Goal: Task Accomplishment & Management: Manage account settings

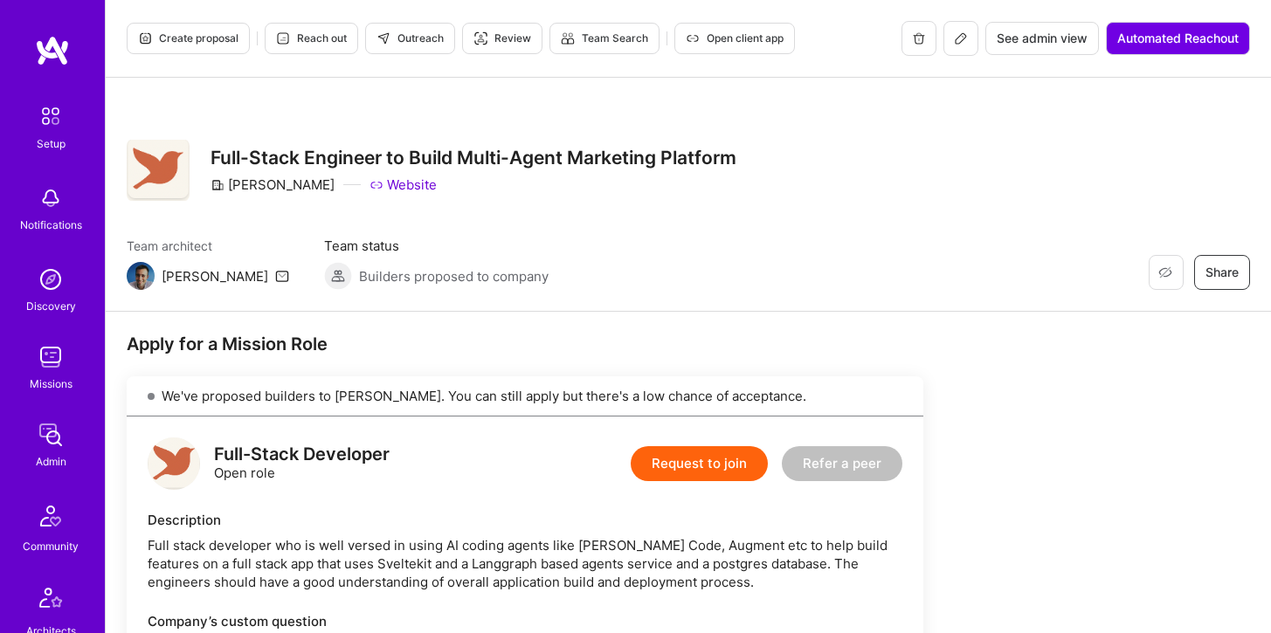
scroll to position [808, 0]
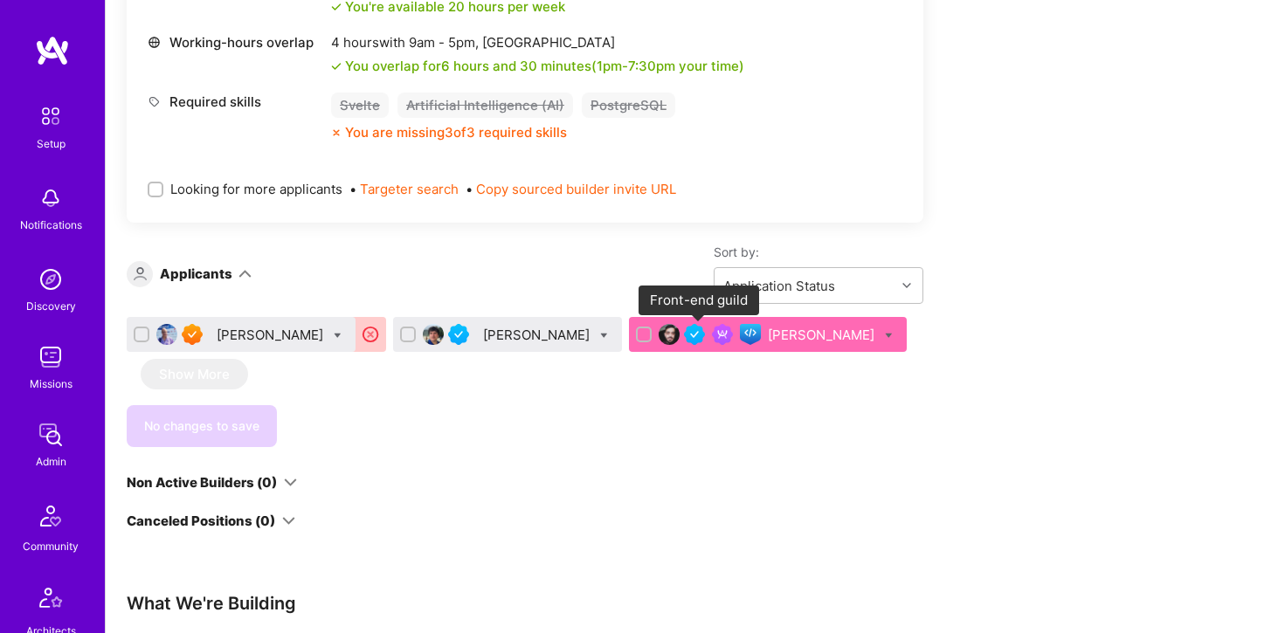
click at [740, 338] on img at bounding box center [750, 334] width 21 height 21
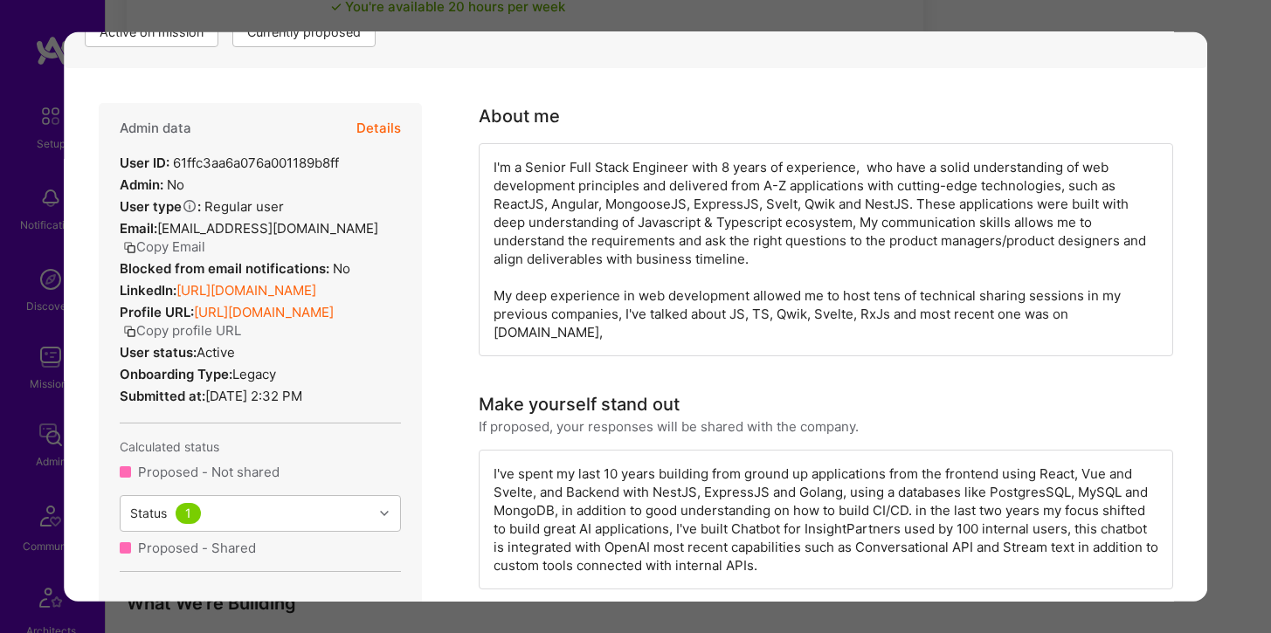
scroll to position [317, 0]
click at [374, 135] on button "Details" at bounding box center [378, 129] width 45 height 51
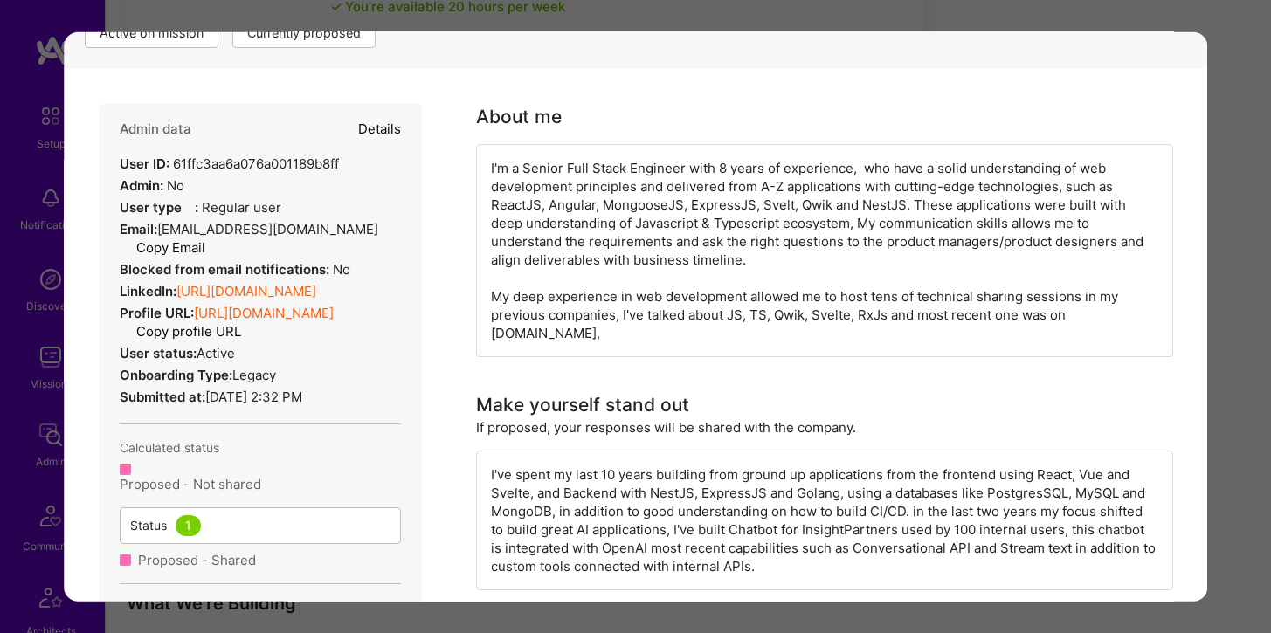
type textarea "x"
select select "5"
select select "4"
select select "6"
select select "7"
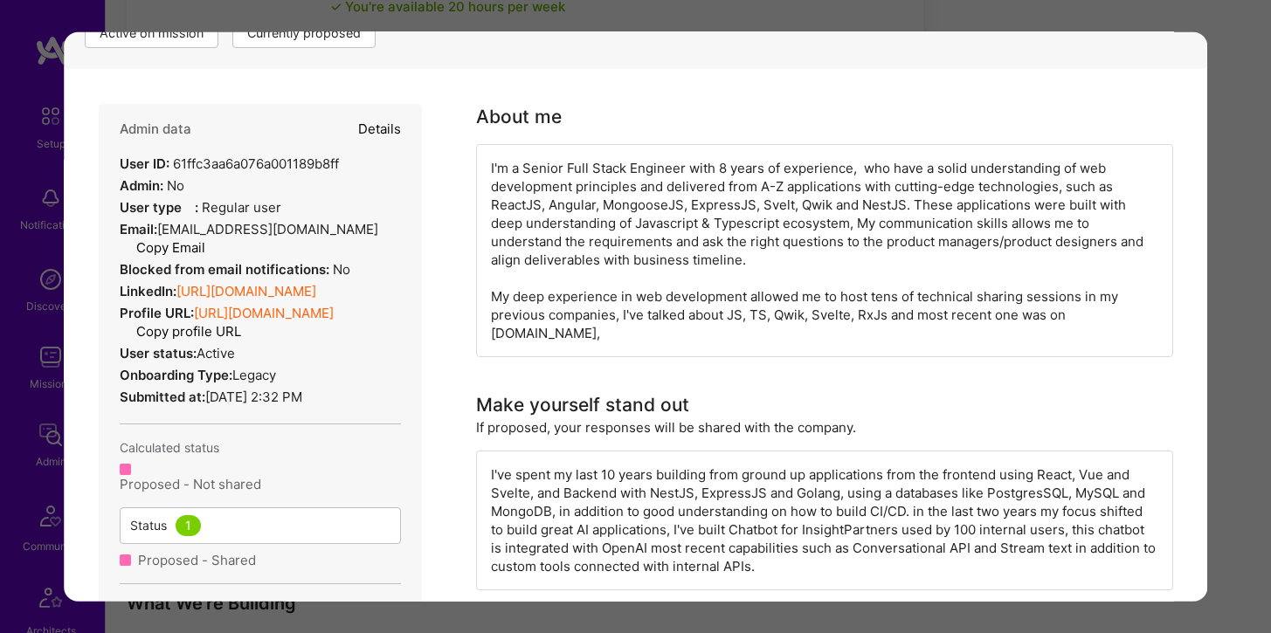
select select "IL"
select select "Right Now"
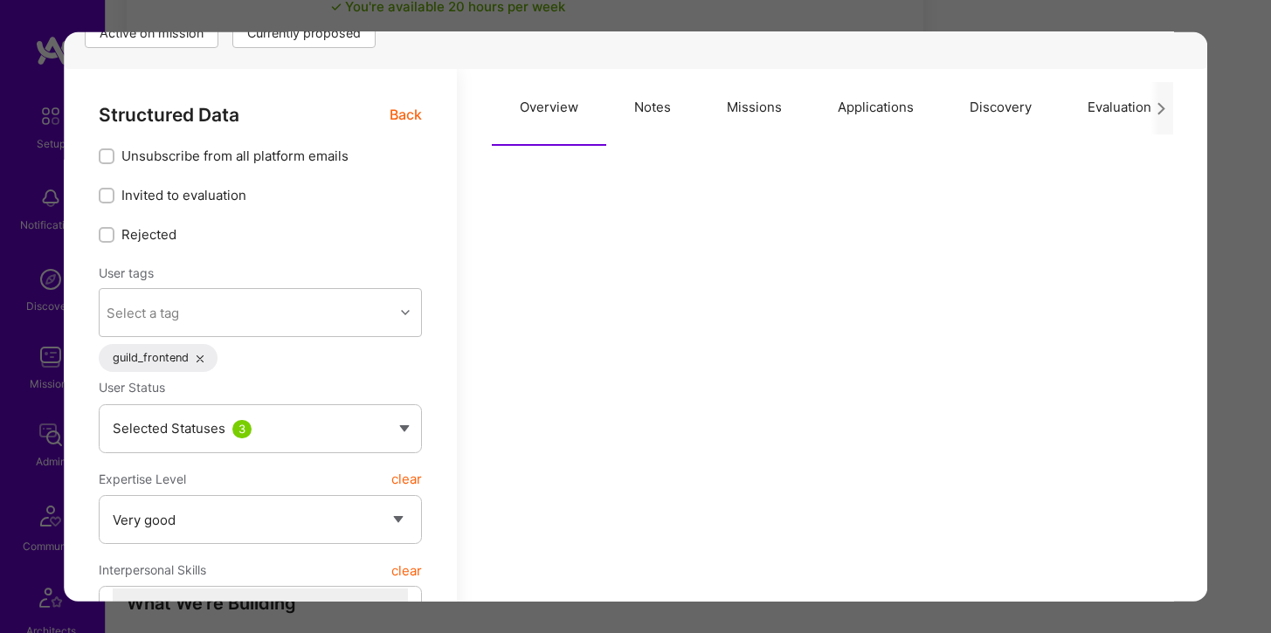
click at [1075, 37] on div "Builder flags Active on mission Currently proposed" at bounding box center [636, 11] width 1144 height 115
click at [1058, 12] on div "Application 3 of 3 Builder Missing Requirements Required Location See locations…" at bounding box center [635, 316] width 1271 height 633
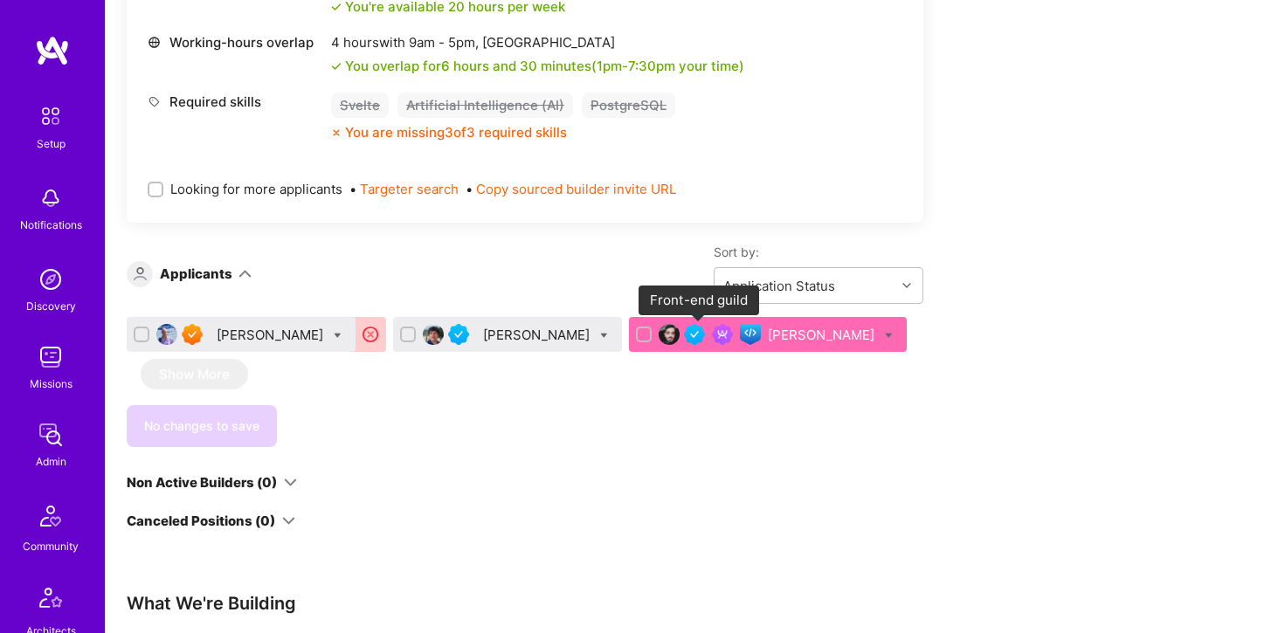
click at [740, 337] on img at bounding box center [750, 334] width 21 height 21
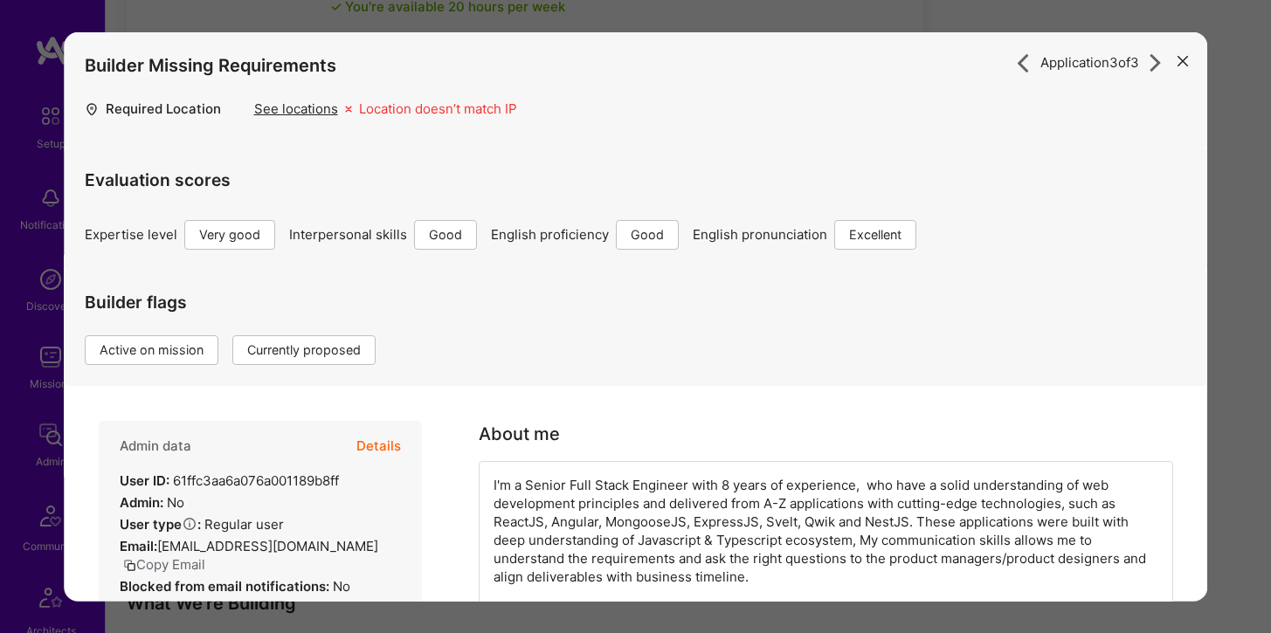
click at [370, 438] on button "Details" at bounding box center [378, 446] width 45 height 51
type textarea "x"
select select "5"
select select "4"
select select "6"
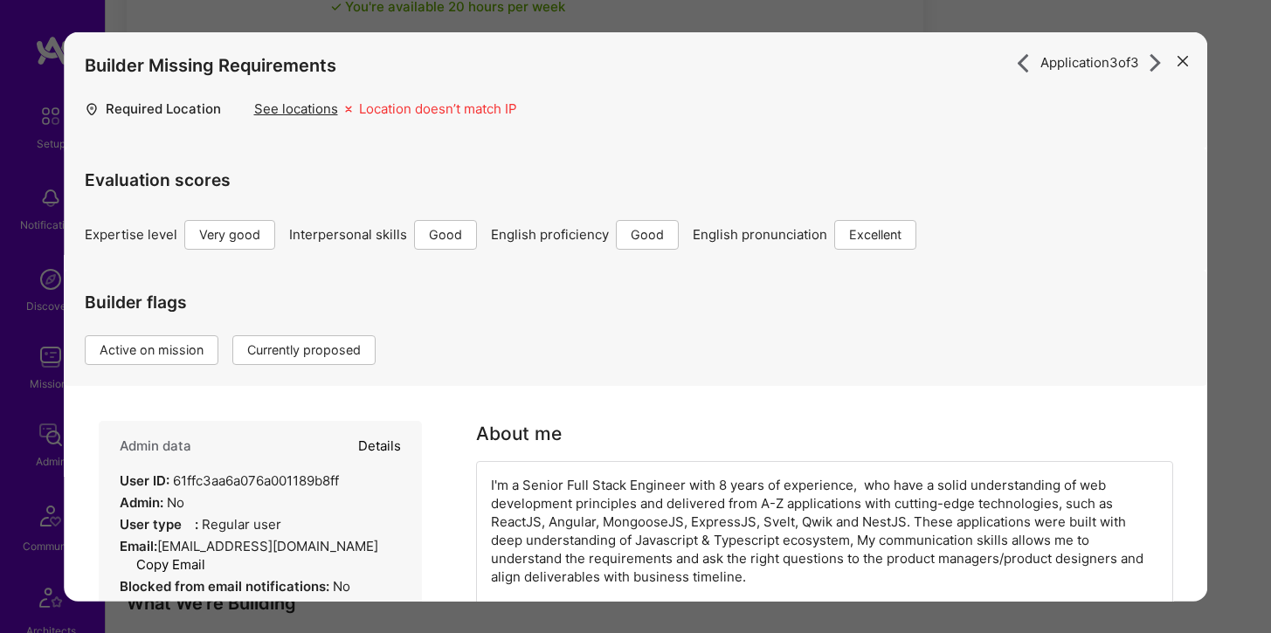
select select "7"
select select "IL"
select select "Right Now"
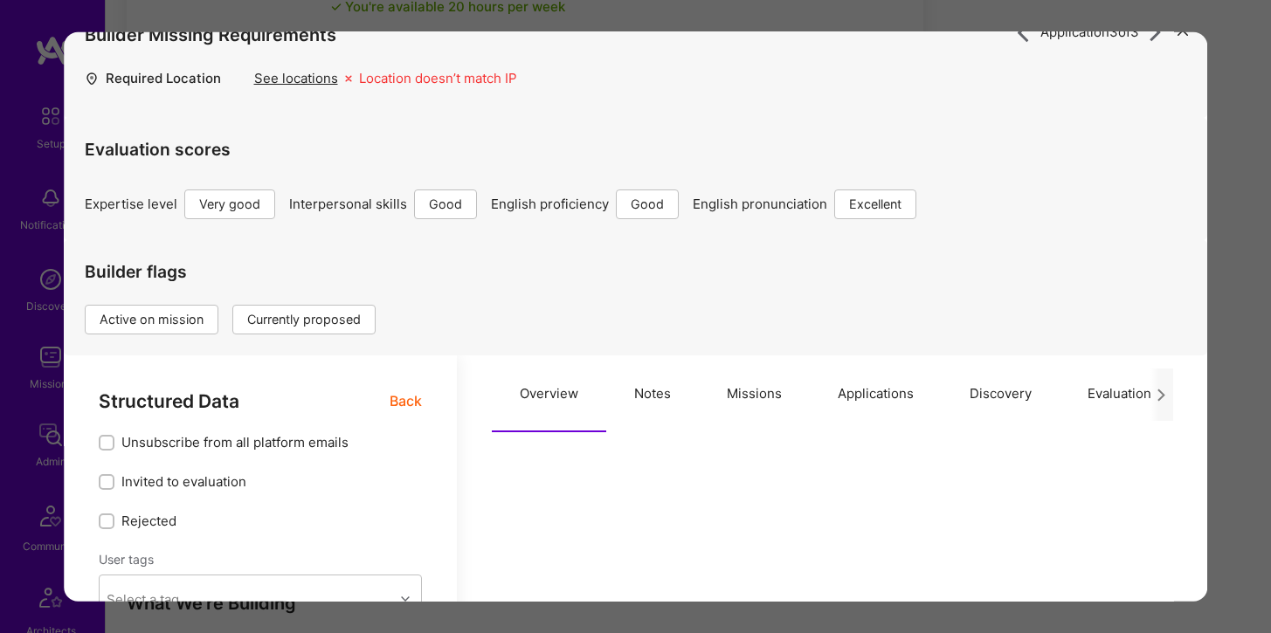
scroll to position [36, 0]
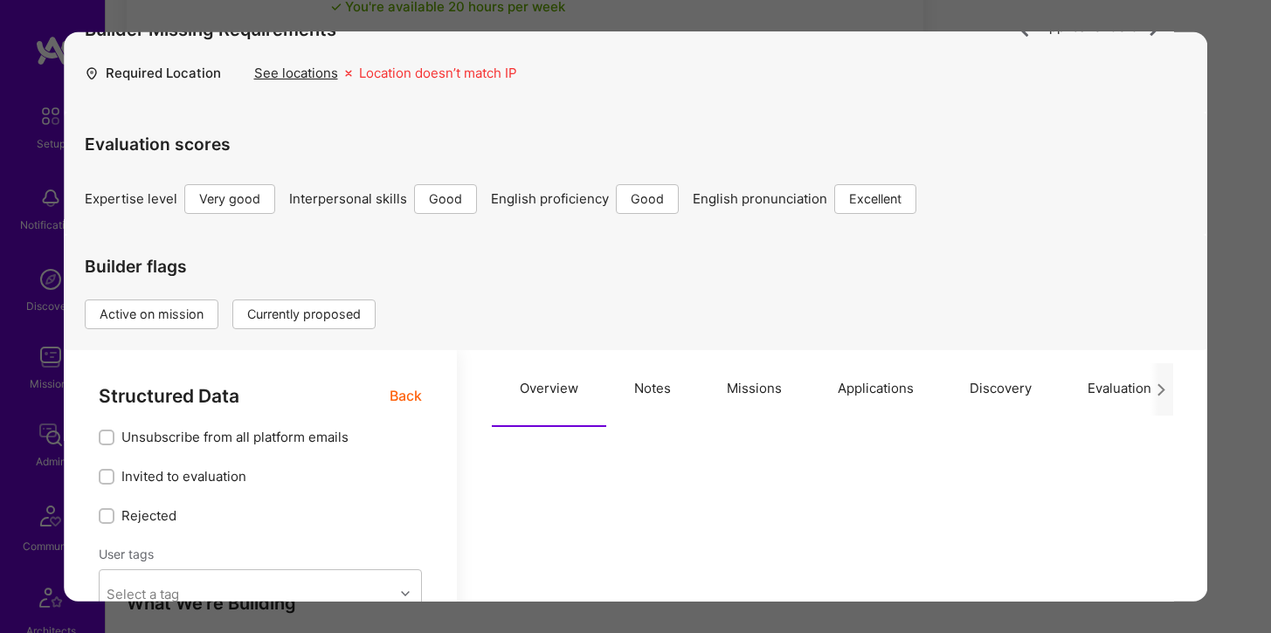
click at [838, 382] on button "Applications" at bounding box center [876, 388] width 132 height 77
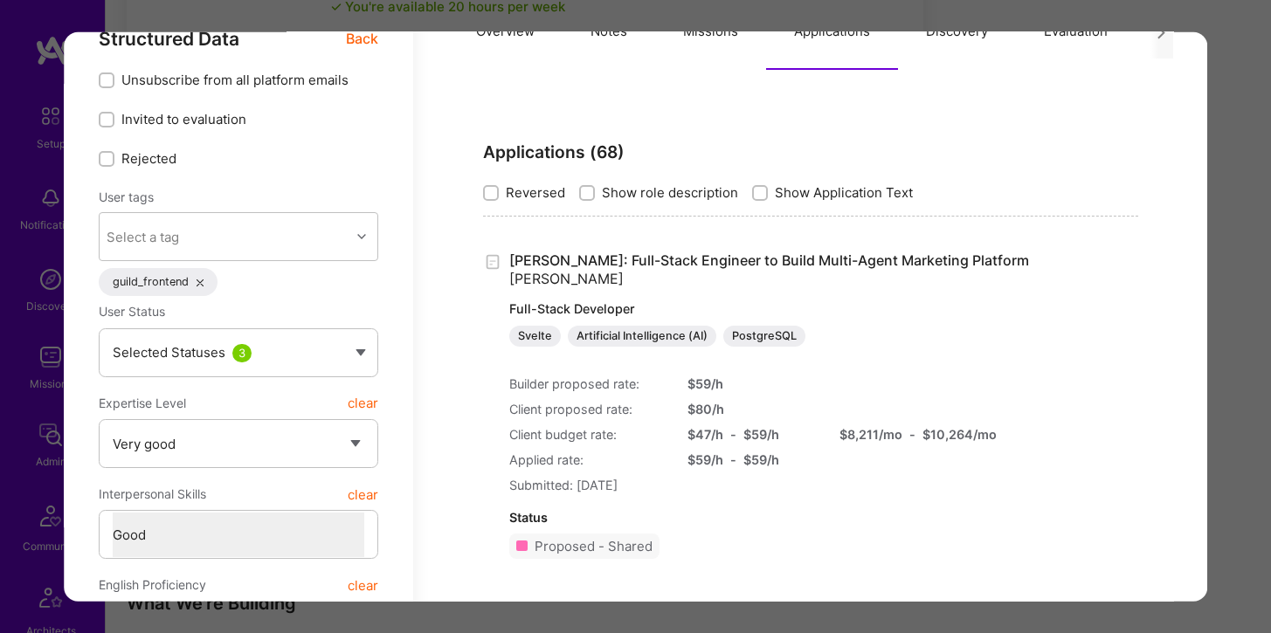
scroll to position [429, 0]
